Goal: Task Accomplishment & Management: Manage account settings

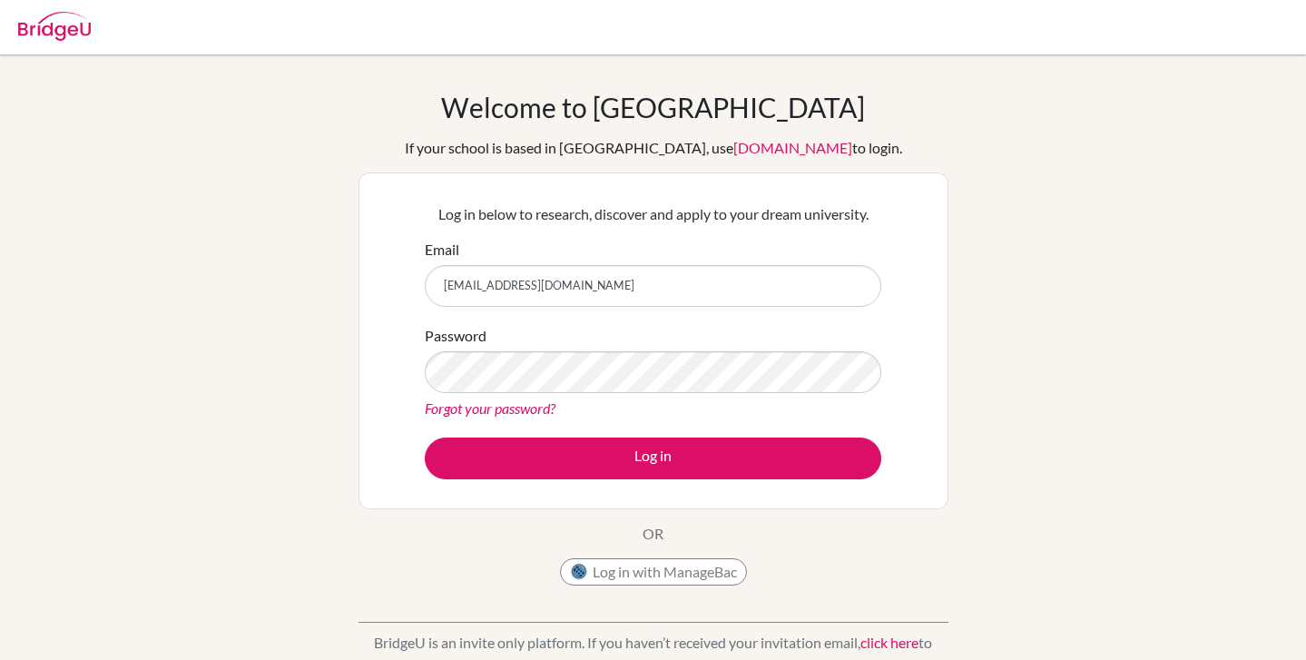
click at [425, 438] on button "Log in" at bounding box center [653, 459] width 457 height 42
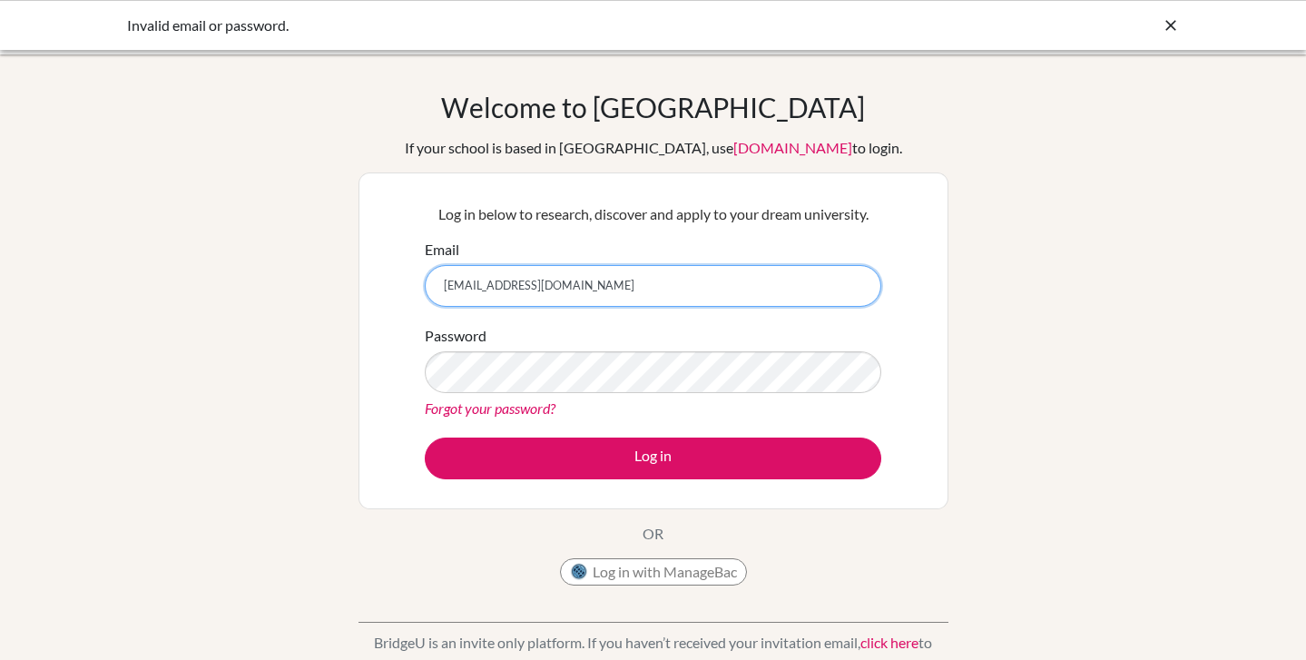
click at [627, 294] on input "[EMAIL_ADDRESS][DOMAIN_NAME]" at bounding box center [653, 286] width 457 height 42
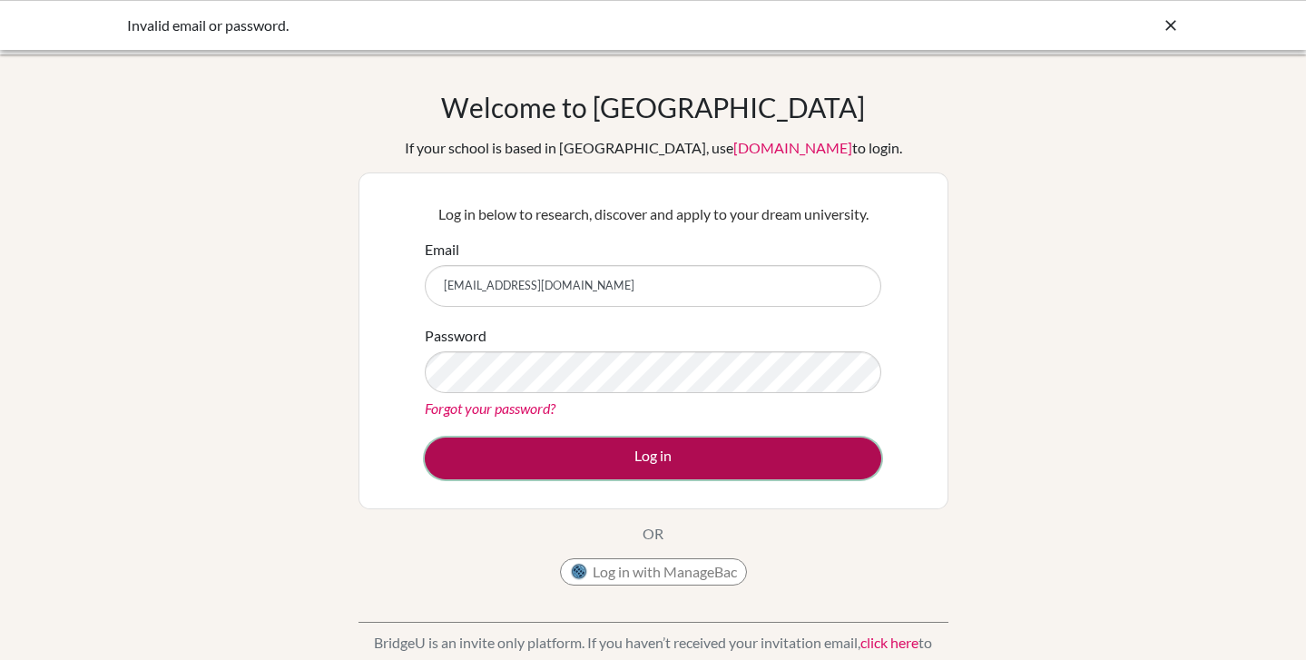
click at [541, 466] on button "Log in" at bounding box center [653, 459] width 457 height 42
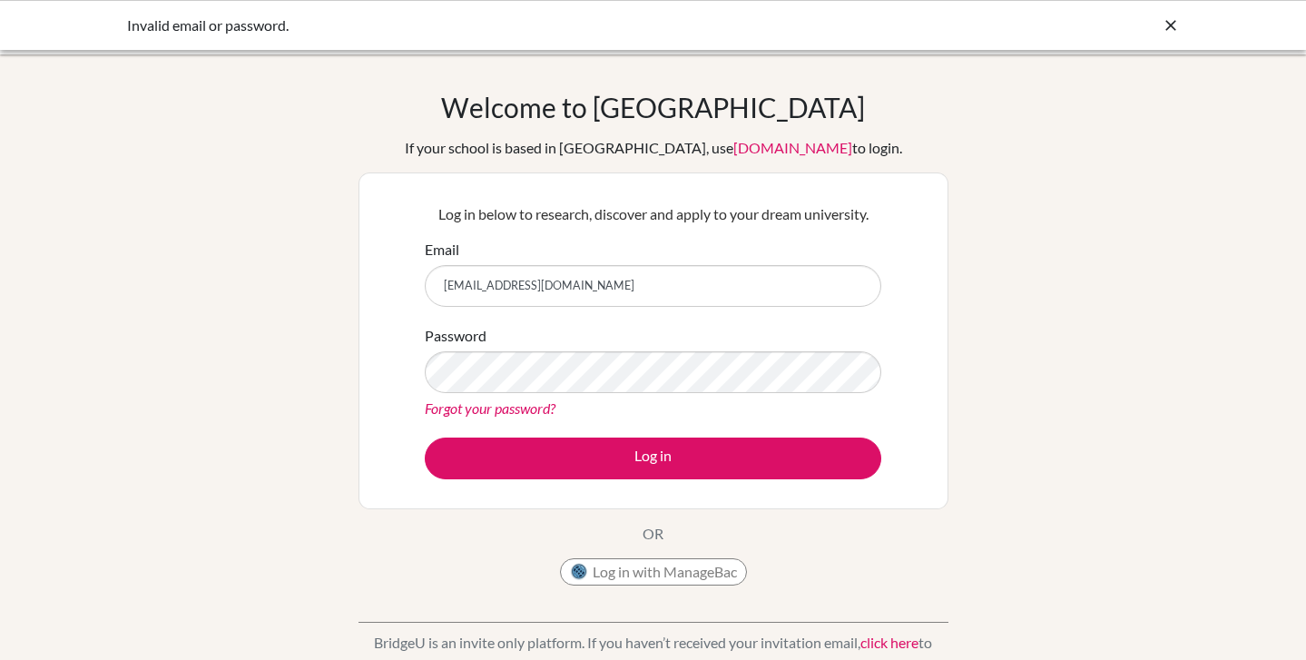
click at [463, 400] on link "Forgot your password?" at bounding box center [490, 407] width 131 height 17
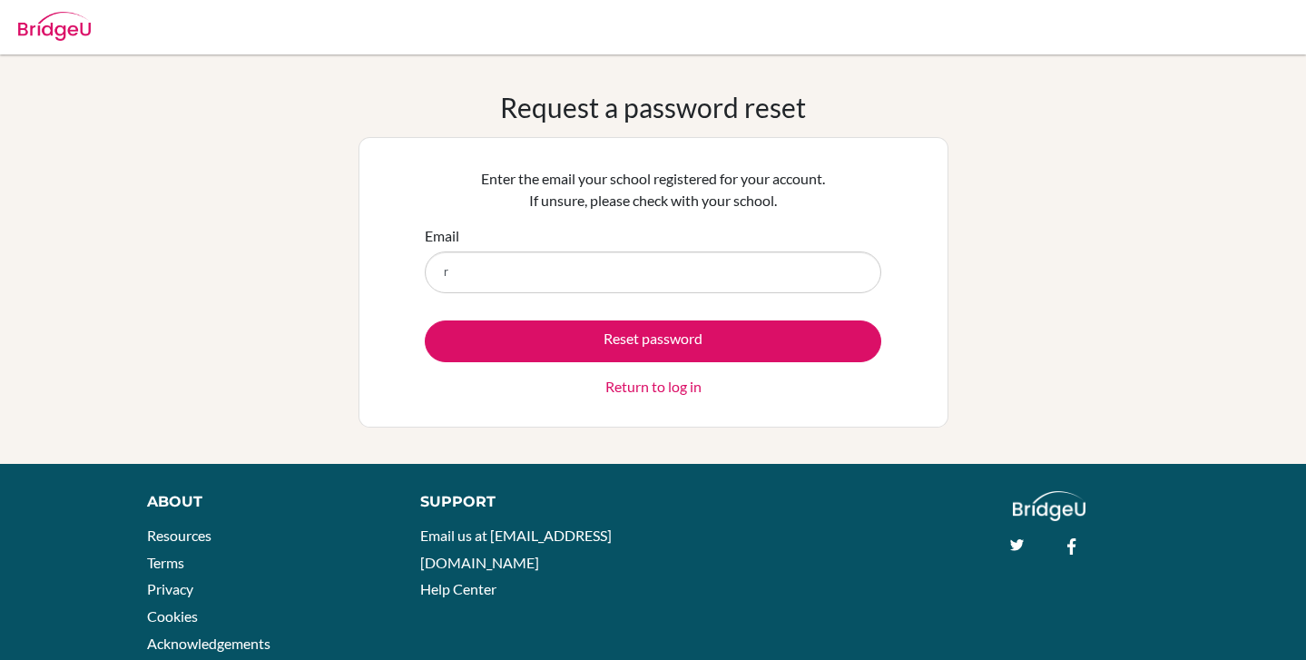
type input "[EMAIL_ADDRESS][DOMAIN_NAME]"
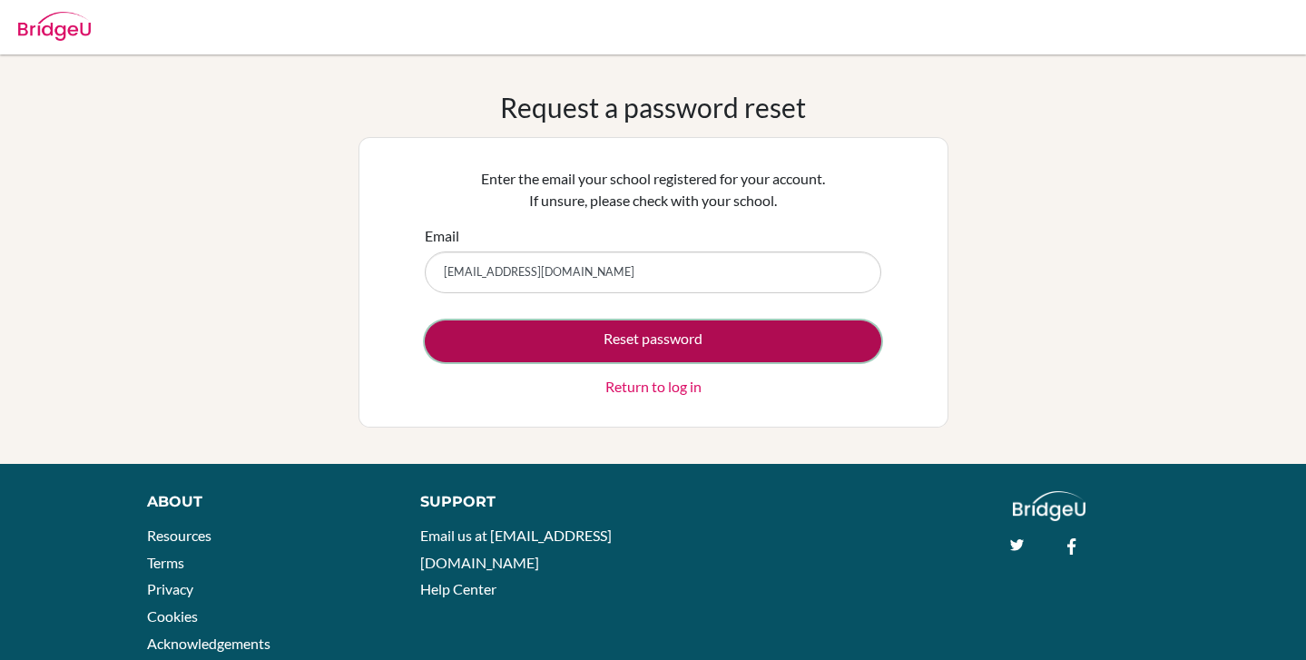
click at [515, 337] on button "Reset password" at bounding box center [653, 341] width 457 height 42
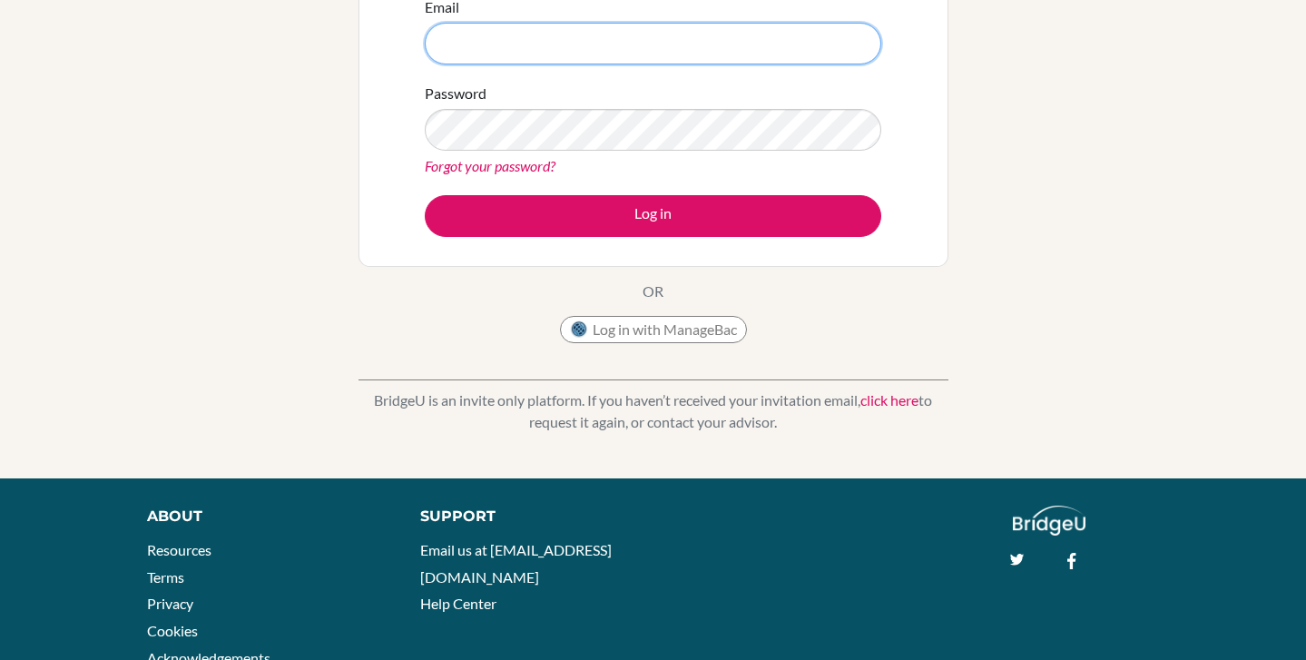
scroll to position [323, 0]
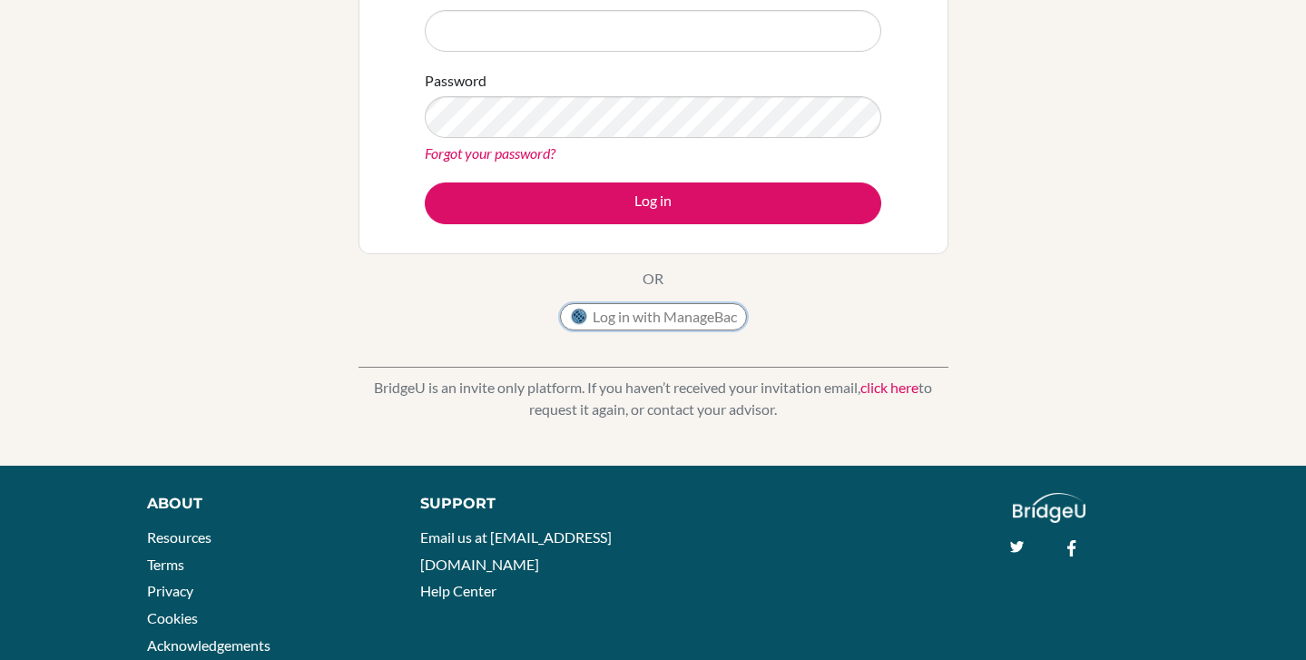
click at [616, 314] on button "Log in with ManageBac" at bounding box center [653, 316] width 187 height 27
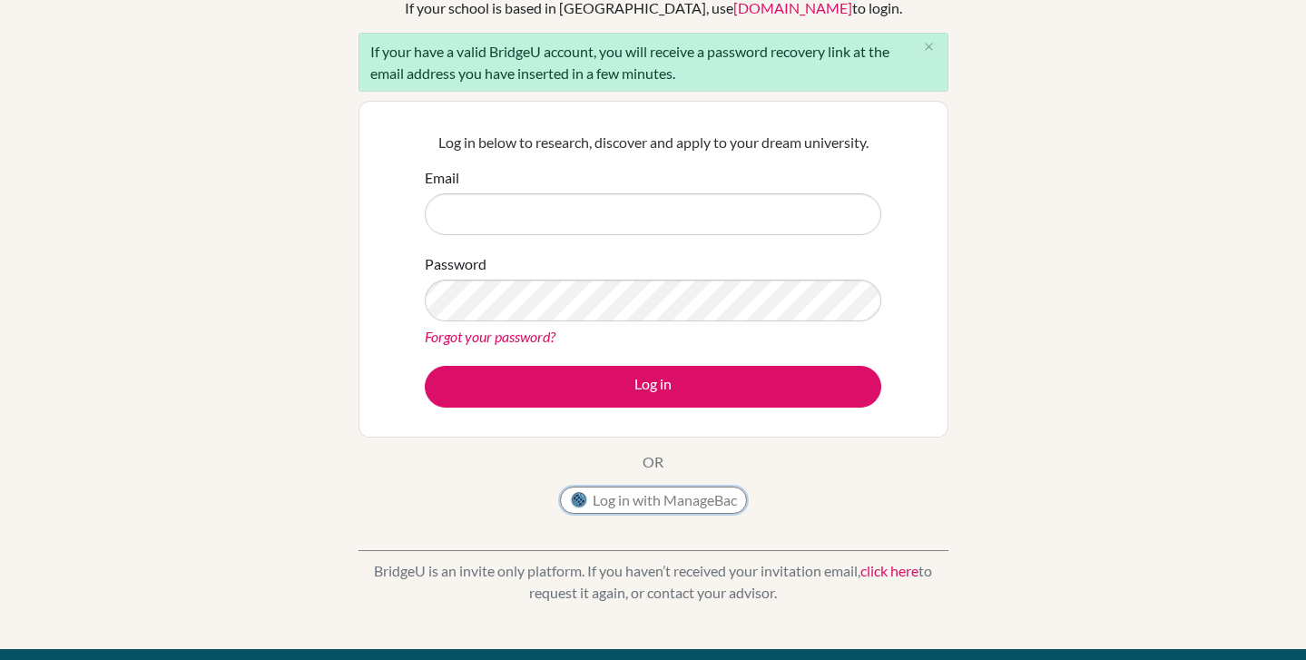
scroll to position [0, 0]
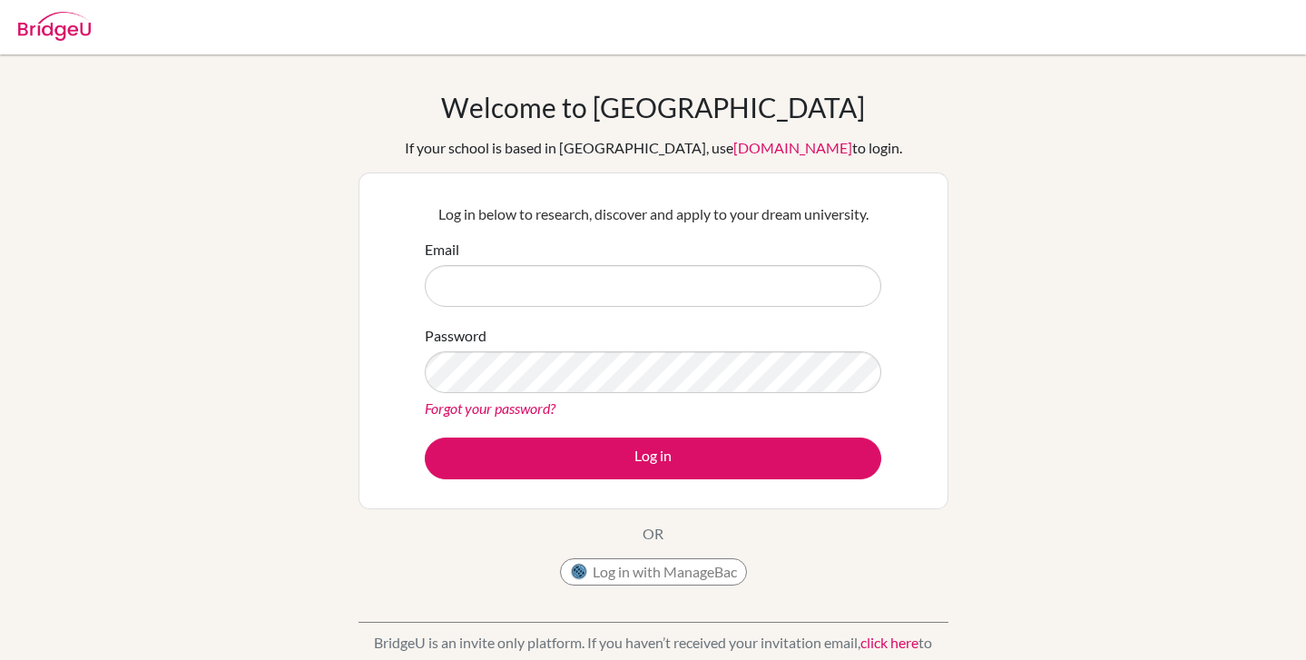
click at [495, 312] on form "Email Password Forgot your password? Log in" at bounding box center [653, 359] width 457 height 241
click at [487, 276] on input "Email" at bounding box center [653, 286] width 457 height 42
type input "[EMAIL_ADDRESS][DOMAIN_NAME]"
click at [986, 339] on div "Welcome to BridgeU If your school is based in China, use app.bridge-u.com.cn to…" at bounding box center [653, 388] width 1306 height 594
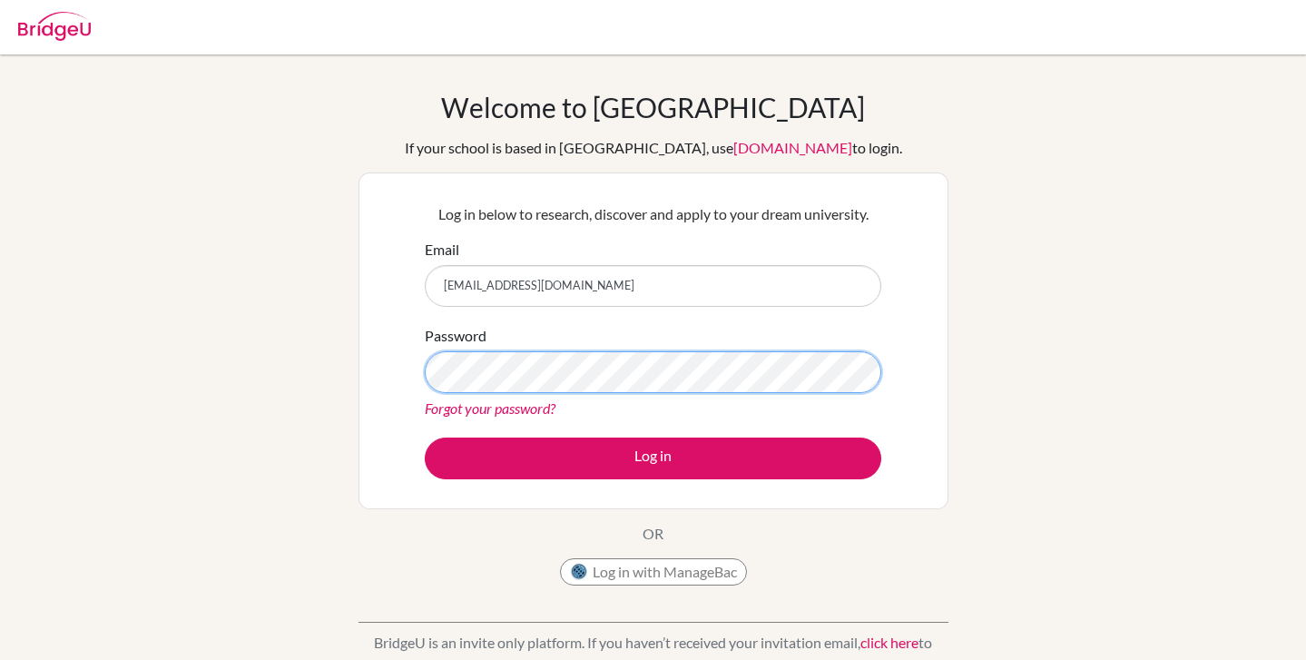
click at [425, 438] on button "Log in" at bounding box center [653, 459] width 457 height 42
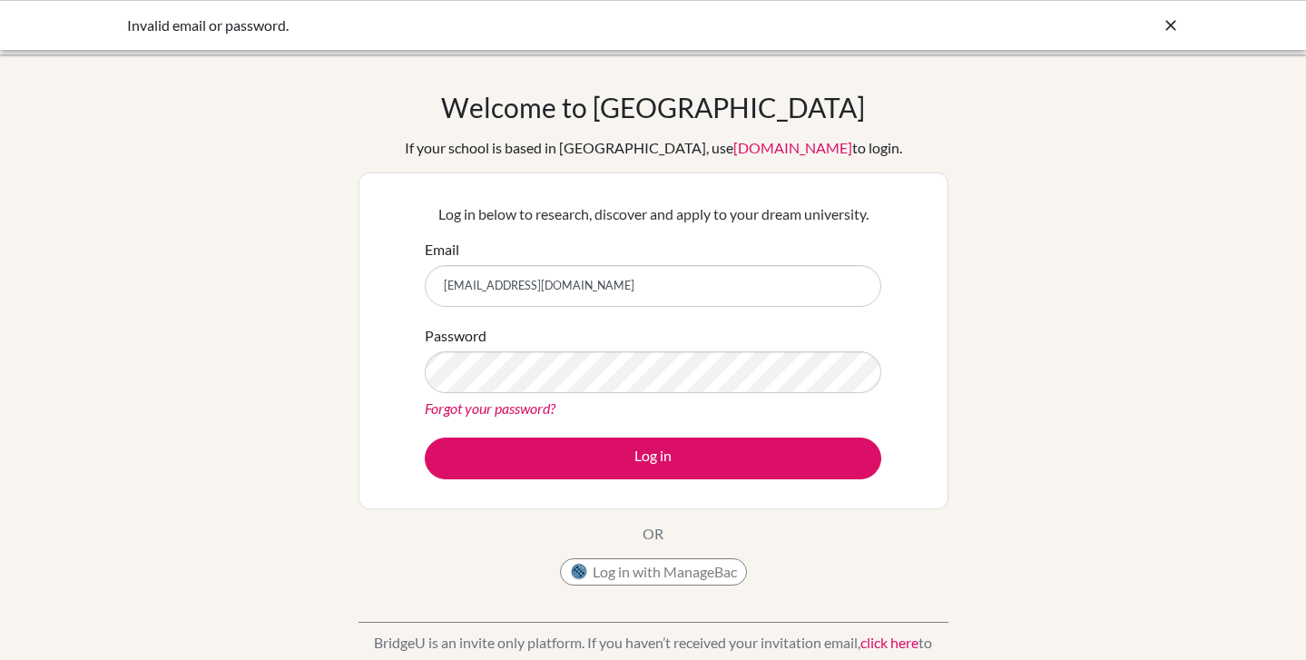
click at [735, 147] on link "[DOMAIN_NAME]" at bounding box center [793, 147] width 119 height 17
